Goal: Task Accomplishment & Management: Complete application form

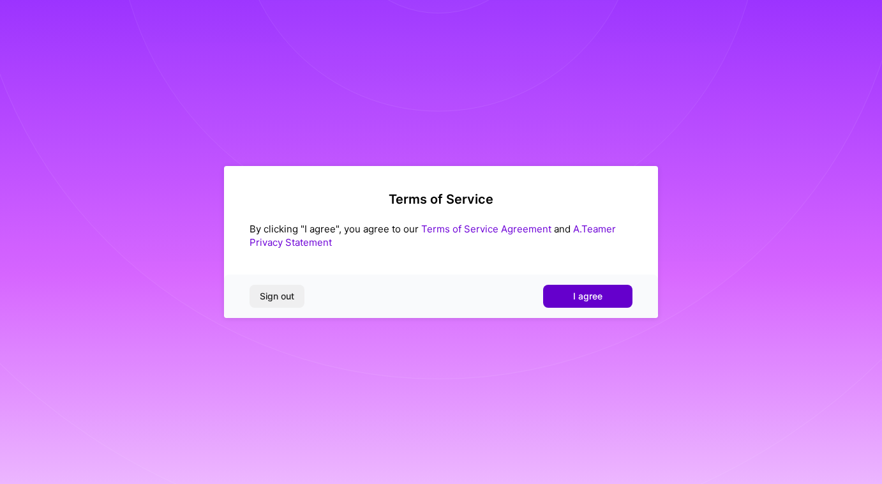
click at [593, 295] on span "I agree" at bounding box center [587, 296] width 29 height 13
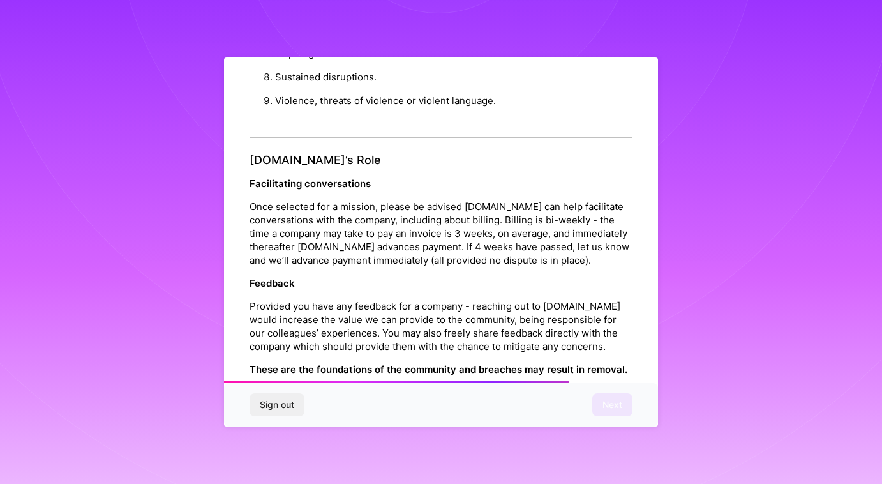
scroll to position [1387, 0]
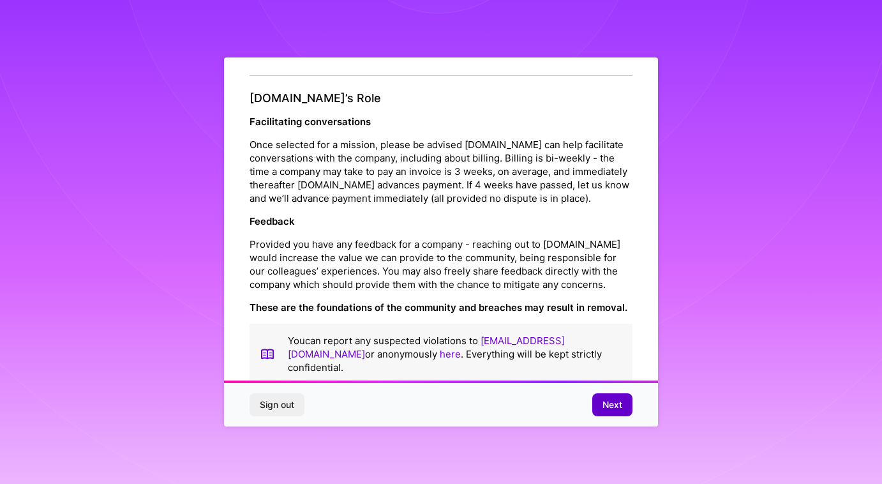
click at [617, 403] on span "Next" at bounding box center [612, 404] width 20 height 13
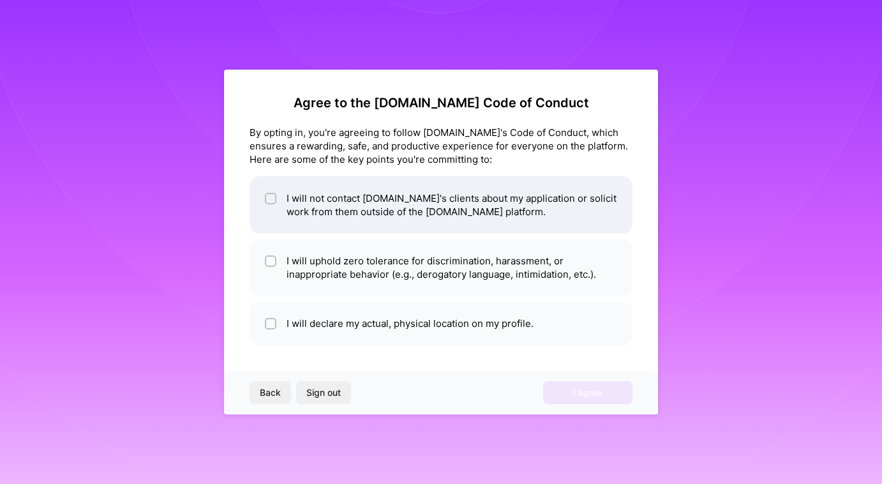
click at [316, 211] on li "I will not contact [DOMAIN_NAME]'s clients about my application or solicit work…" at bounding box center [440, 204] width 383 height 57
checkbox input "true"
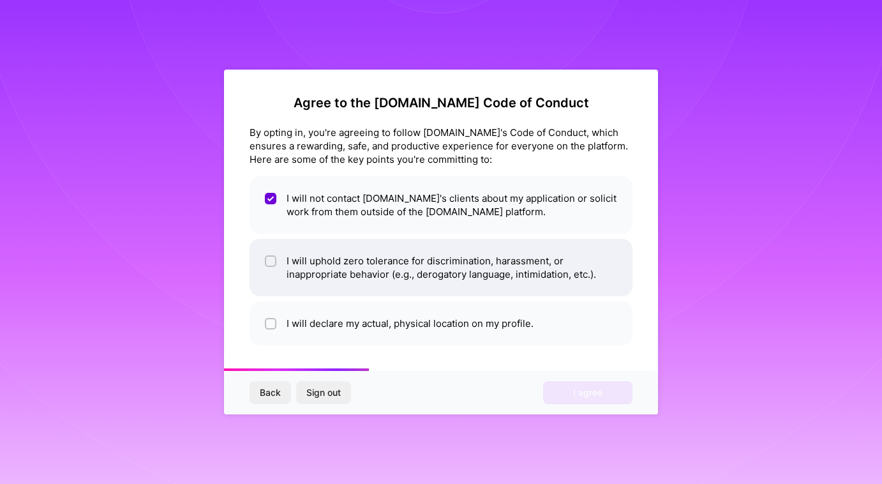
click at [302, 253] on li "I will uphold zero tolerance for discrimination, harassment, or inappropriate b…" at bounding box center [440, 267] width 383 height 57
checkbox input "true"
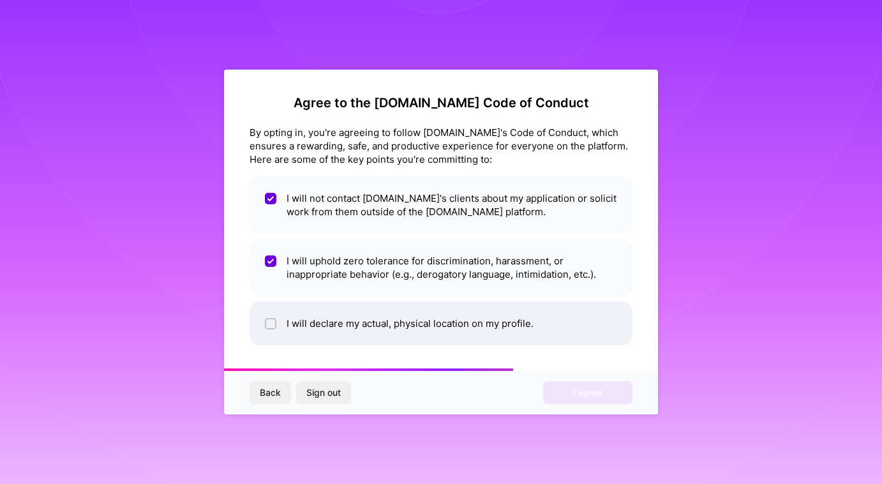
click at [297, 310] on li "I will declare my actual, physical location on my profile." at bounding box center [440, 323] width 383 height 44
checkbox input "true"
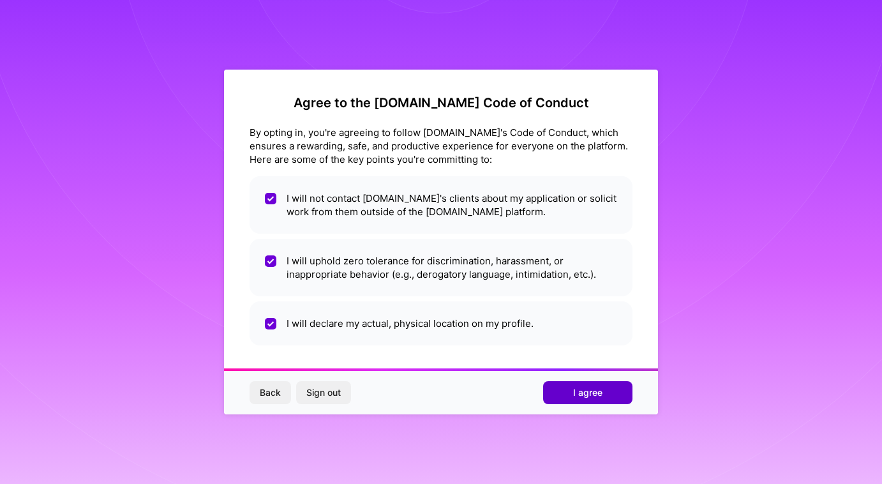
click at [606, 396] on button "I agree" at bounding box center [587, 392] width 89 height 23
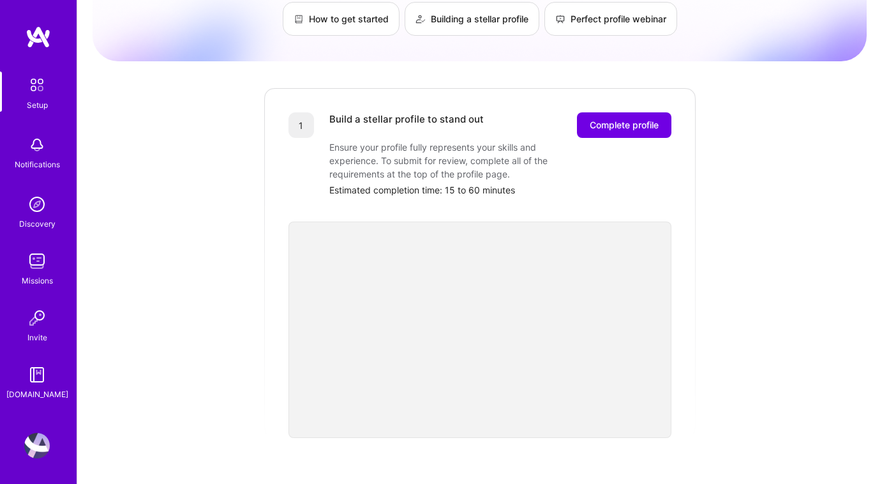
scroll to position [107, 0]
